Goal: Find contact information: Find contact information

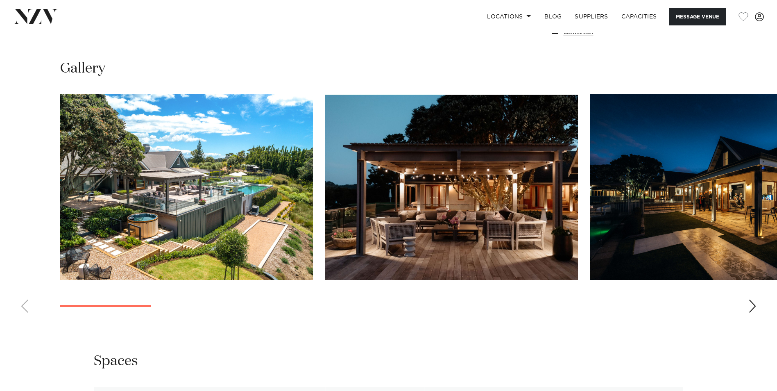
scroll to position [789, 0]
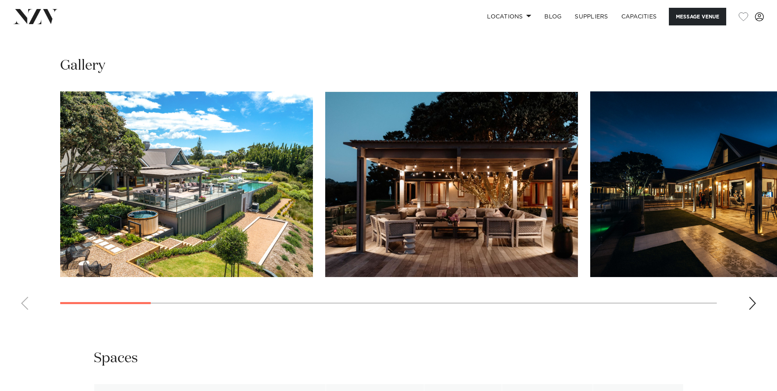
click at [749, 304] on div "Next slide" at bounding box center [752, 302] width 8 height 13
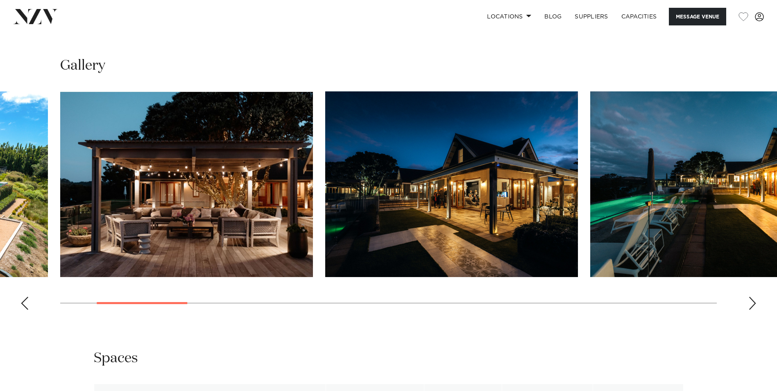
click at [754, 312] on swiper-container at bounding box center [388, 203] width 777 height 225
click at [752, 304] on div "Next slide" at bounding box center [752, 302] width 8 height 13
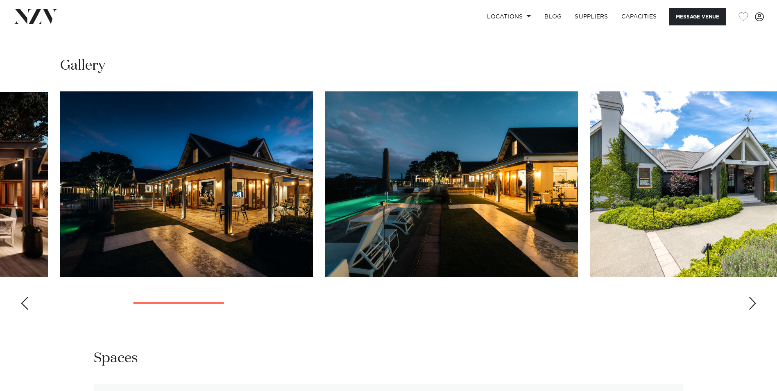
click at [752, 304] on div "Next slide" at bounding box center [752, 302] width 8 height 13
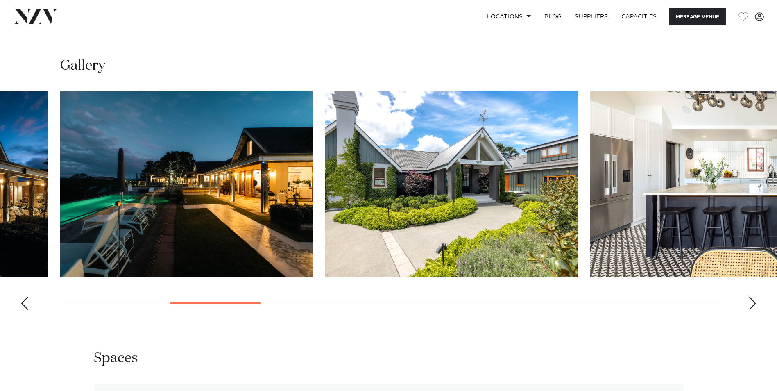
click at [752, 304] on div "Next slide" at bounding box center [752, 302] width 8 height 13
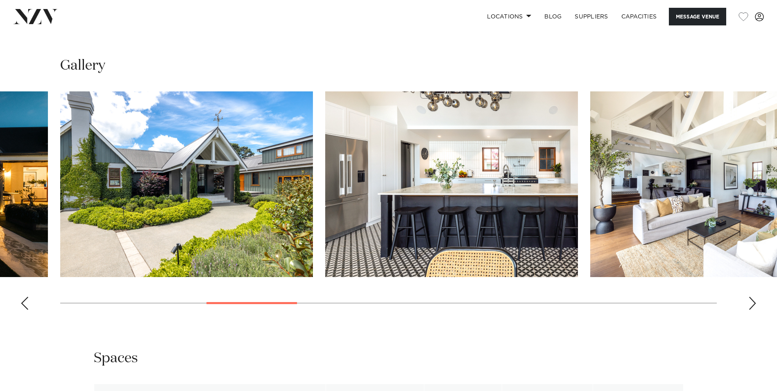
click at [752, 304] on div "Next slide" at bounding box center [752, 302] width 8 height 13
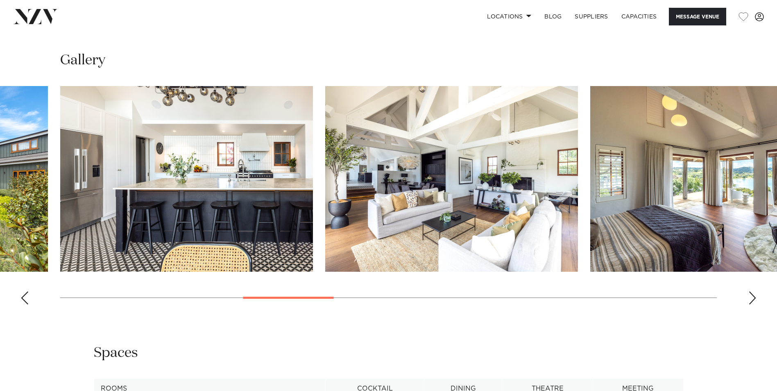
scroll to position [798, 0]
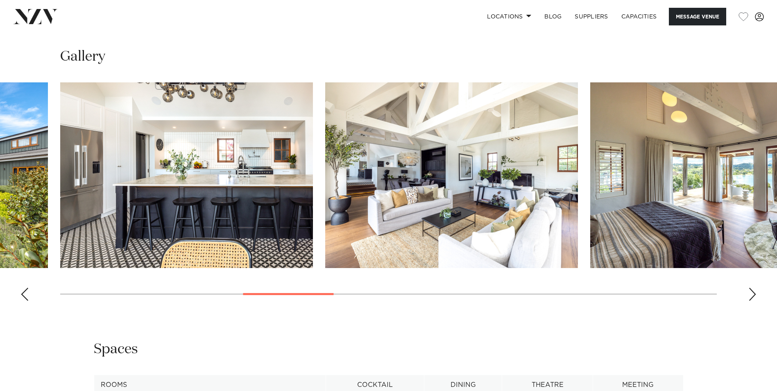
click at [753, 293] on div "Next slide" at bounding box center [752, 293] width 8 height 13
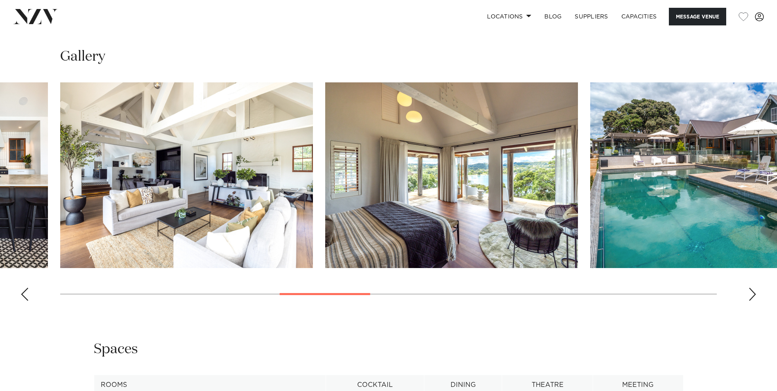
click at [753, 293] on div "Next slide" at bounding box center [752, 293] width 8 height 13
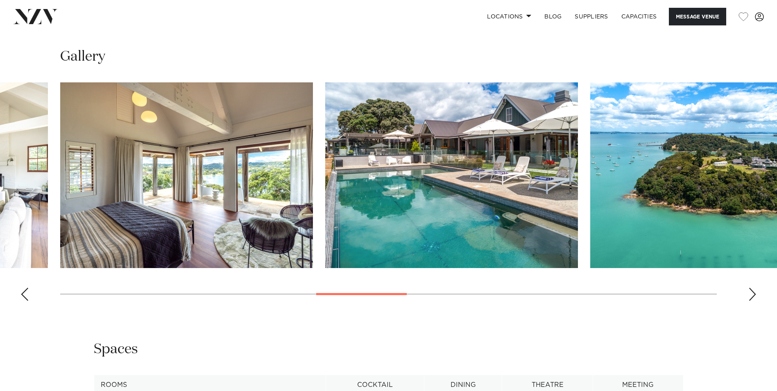
click at [753, 293] on div "Next slide" at bounding box center [752, 293] width 8 height 13
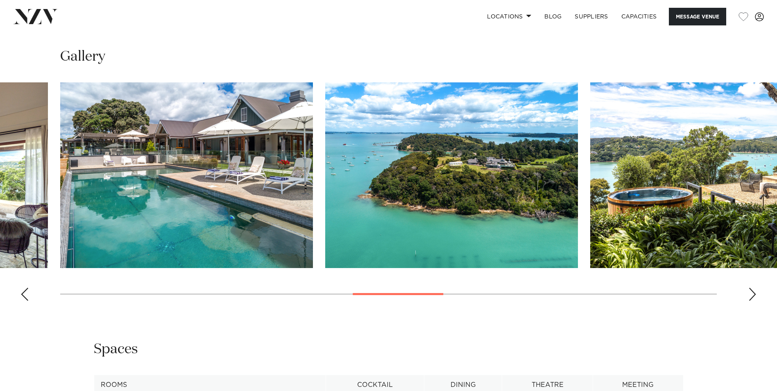
click at [753, 293] on div "Next slide" at bounding box center [752, 293] width 8 height 13
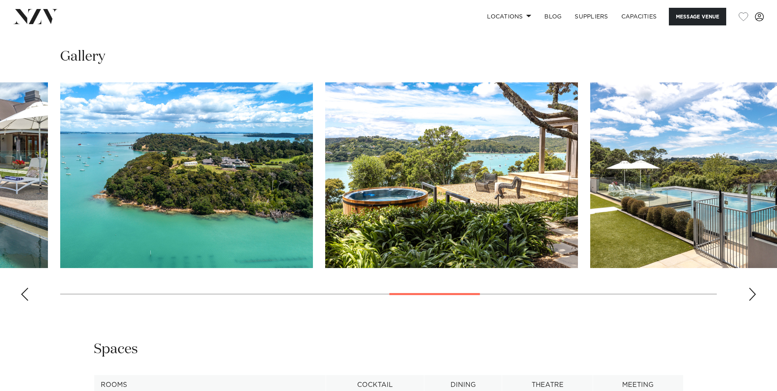
click at [753, 293] on div "Next slide" at bounding box center [752, 293] width 8 height 13
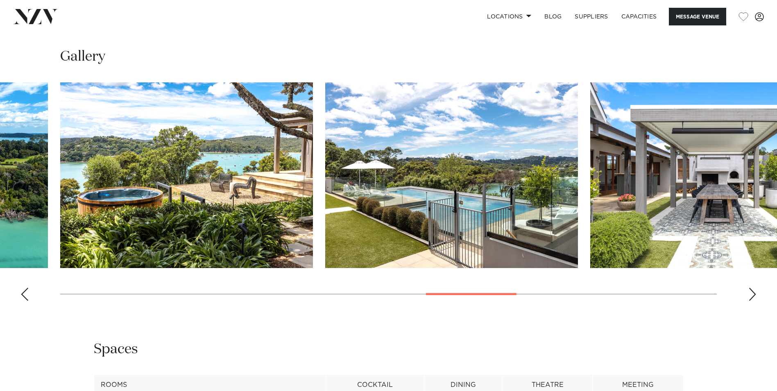
click at [753, 293] on div "Next slide" at bounding box center [752, 293] width 8 height 13
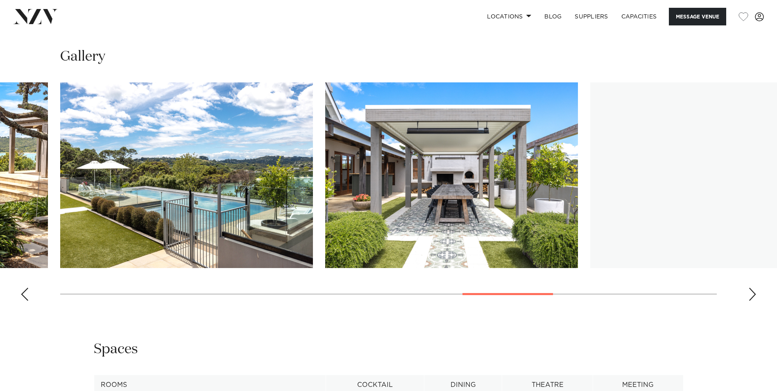
click at [753, 293] on div "Next slide" at bounding box center [752, 293] width 8 height 13
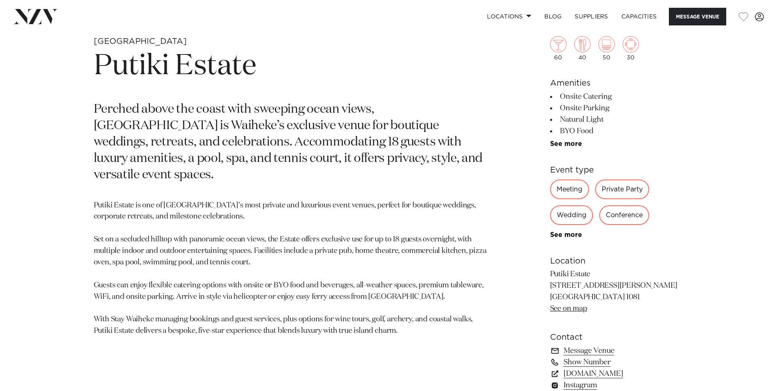
scroll to position [447, 0]
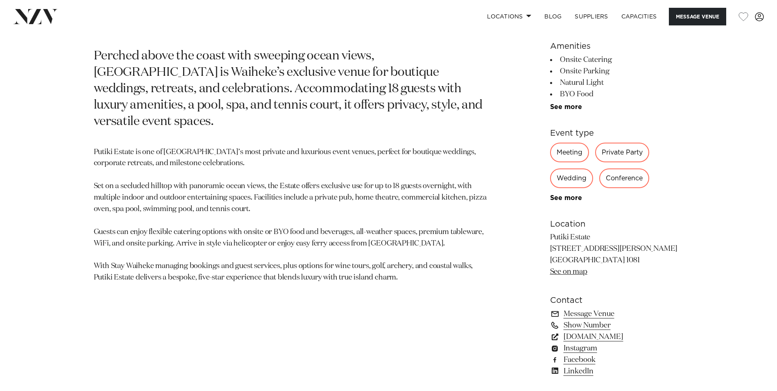
click at [587, 338] on link "[DOMAIN_NAME]" at bounding box center [616, 336] width 133 height 11
